Goal: Task Accomplishment & Management: Manage account settings

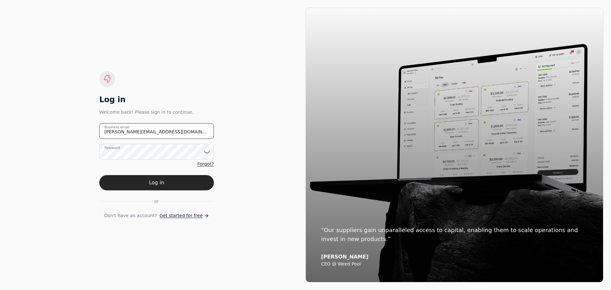
click at [150, 134] on email "[PERSON_NAME][EMAIL_ADDRESS][DOMAIN_NAME]" at bounding box center [156, 131] width 115 height 16
drag, startPoint x: 162, startPoint y: 133, endPoint x: 86, endPoint y: 134, distance: 76.4
click at [86, 134] on div "Log in Welcome back! Please sign in to continue. [PERSON_NAME][EMAIL_ADDRESS][D…" at bounding box center [157, 145] width 298 height 275
type email "[EMAIL_ADDRESS][DOMAIN_NAME]"
click at [208, 152] on icon at bounding box center [207, 152] width 6 height 6
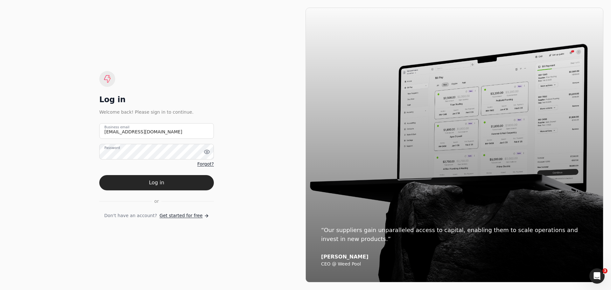
click at [251, 187] on div "Log in Welcome back! Please sign in to continue. [EMAIL_ADDRESS][DOMAIN_NAME] B…" at bounding box center [157, 145] width 298 height 275
click at [164, 182] on button "Log in" at bounding box center [156, 182] width 115 height 15
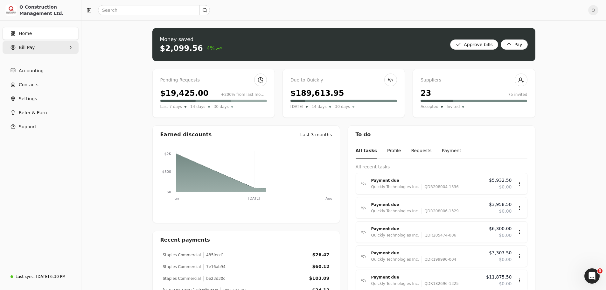
click at [38, 48] on Pay "Bill Pay" at bounding box center [41, 47] width 76 height 13
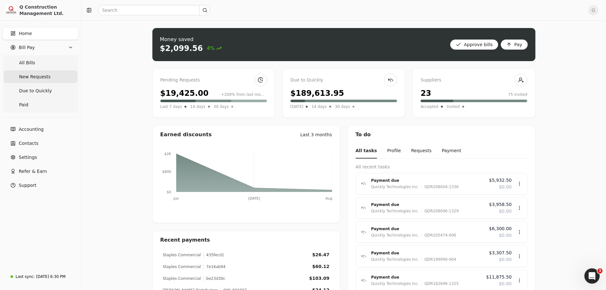
click at [37, 75] on span "New Requests" at bounding box center [35, 77] width 32 height 7
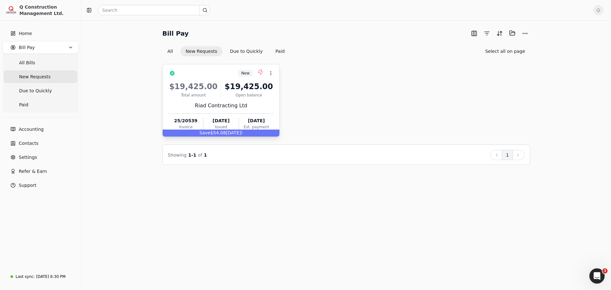
click at [264, 98] on div "$19,425.00 Total amount $19,425.00 Open balance Riad Contracting Ltd 25/20539 I…" at bounding box center [220, 104] width 105 height 54
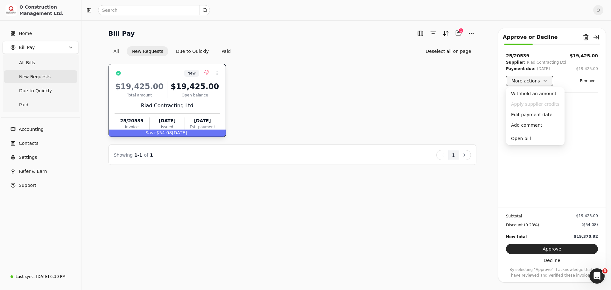
click at [543, 81] on button "More actions" at bounding box center [529, 81] width 47 height 10
click at [524, 116] on div "Edit payment date" at bounding box center [535, 114] width 56 height 11
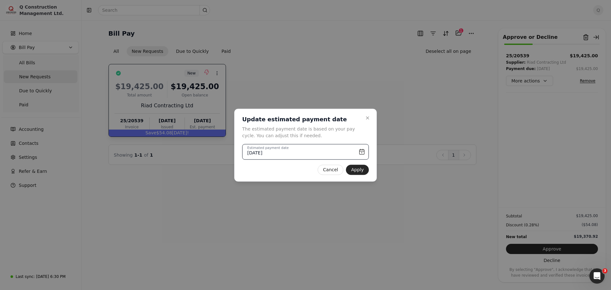
click at [307, 151] on input "August 28th, 2025" at bounding box center [305, 152] width 127 height 16
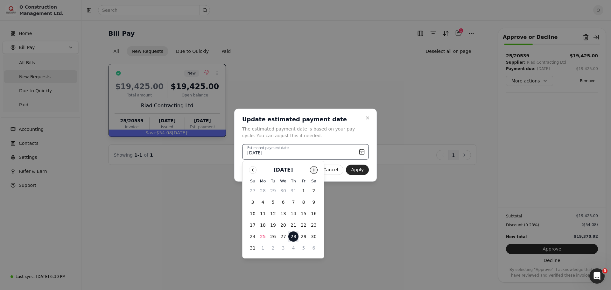
click at [312, 167] on button "Go to next month" at bounding box center [314, 170] width 8 height 8
click at [314, 170] on button "Go to next month" at bounding box center [314, 170] width 8 height 8
click at [262, 203] on button "6" at bounding box center [263, 202] width 10 height 10
type input "October 6th, 2025"
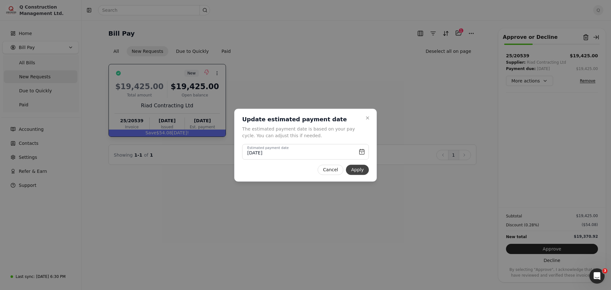
click at [359, 173] on button "Apply" at bounding box center [357, 170] width 23 height 10
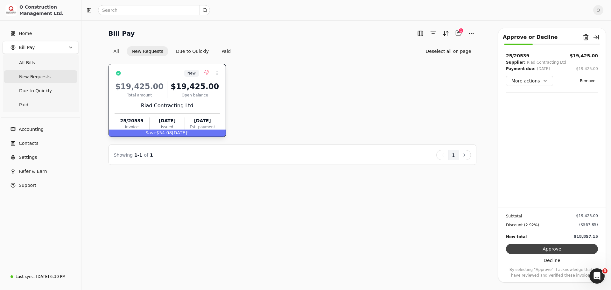
click at [547, 248] on button "Approve" at bounding box center [552, 249] width 92 height 10
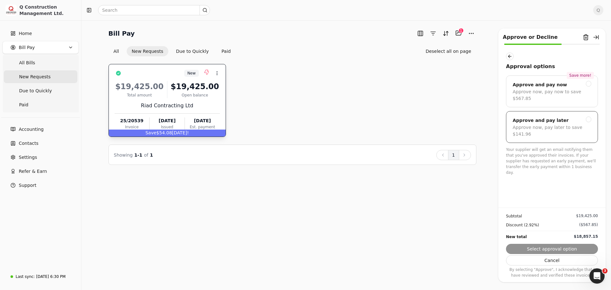
click at [590, 116] on div at bounding box center [589, 119] width 6 height 6
click at [552, 252] on button "Submit approval" at bounding box center [552, 249] width 92 height 10
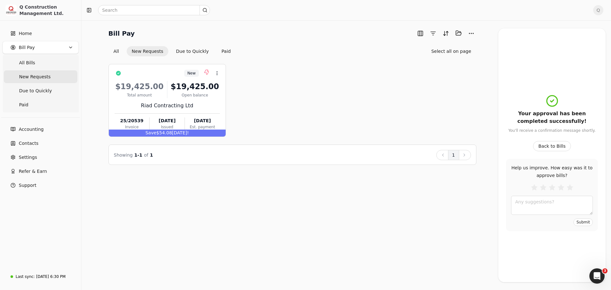
click at [279, 86] on div "New Context Menu Button $19,425.00 Total amount $19,425.00 Open balance Riad Co…" at bounding box center [293, 100] width 368 height 73
click at [211, 110] on div "$19,425.00 Total amount $19,425.00 Open balance Riad Contracting Ltd 25/20539 I…" at bounding box center [167, 104] width 105 height 54
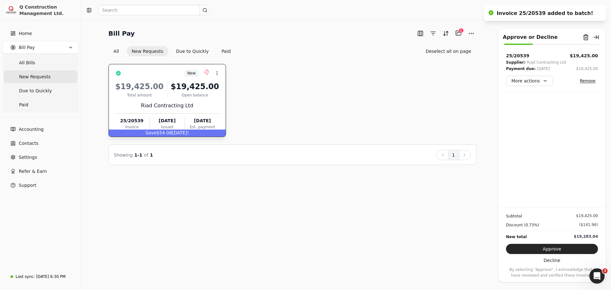
click at [300, 96] on div "New Context Menu Button $19,425.00 Total amount $19,425.00 Open balance Riad Co…" at bounding box center [293, 100] width 368 height 73
click at [467, 82] on div "New Context Menu Button $19,425.00 Total amount $19,425.00 Open balance Riad Co…" at bounding box center [293, 100] width 368 height 73
click at [599, 12] on span "Q" at bounding box center [598, 10] width 10 height 10
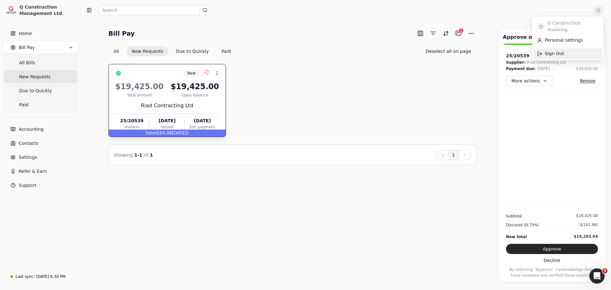
click at [556, 50] on span "Sign Out" at bounding box center [554, 53] width 19 height 7
